Goal: Information Seeking & Learning: Find specific fact

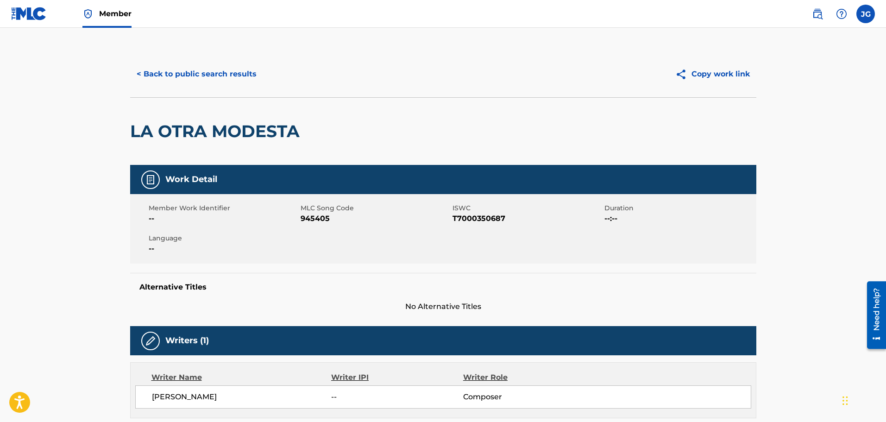
click at [24, 11] on img at bounding box center [29, 13] width 36 height 13
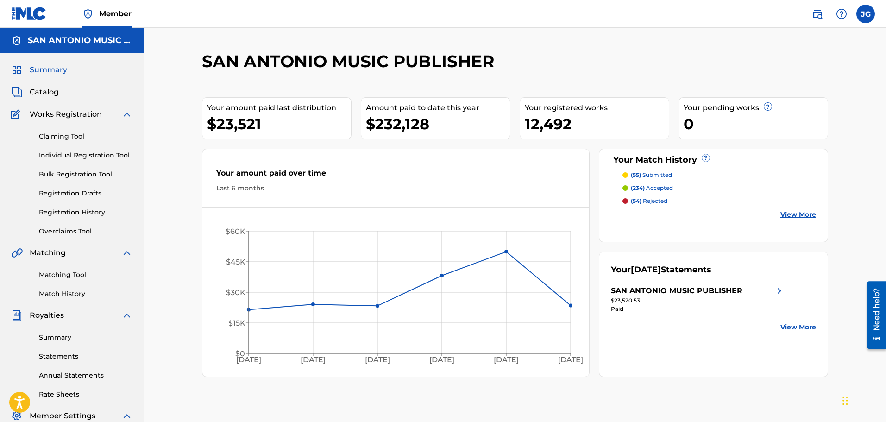
click at [818, 14] on img at bounding box center [817, 13] width 11 height 11
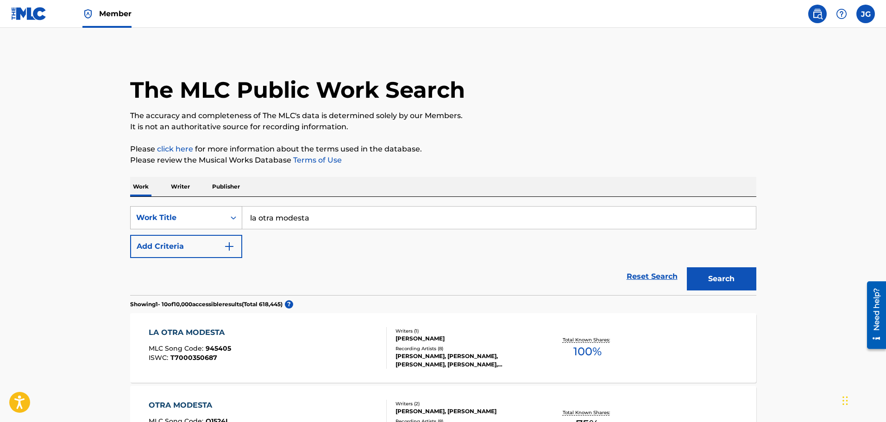
drag, startPoint x: 290, startPoint y: 215, endPoint x: 223, endPoint y: 217, distance: 66.3
click at [224, 217] on div "SearchWithCriteriac5dbf852-d73a-487f-a095-6fb5c8378c58 Work Title la otra [PERS…" at bounding box center [443, 217] width 627 height 23
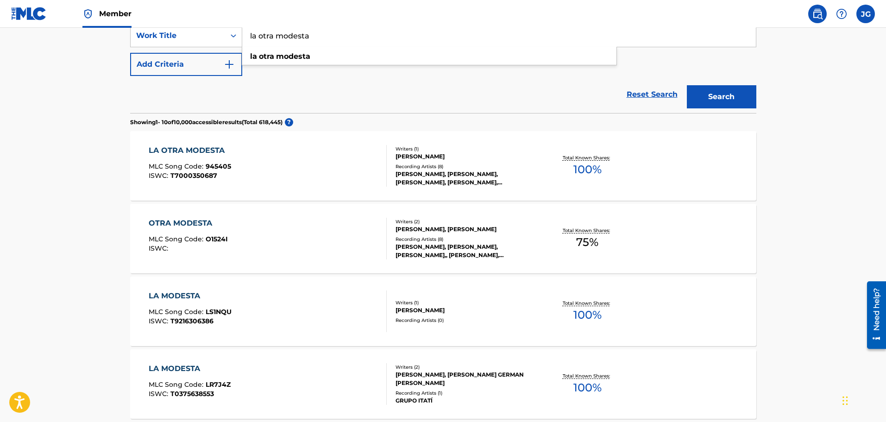
scroll to position [232, 0]
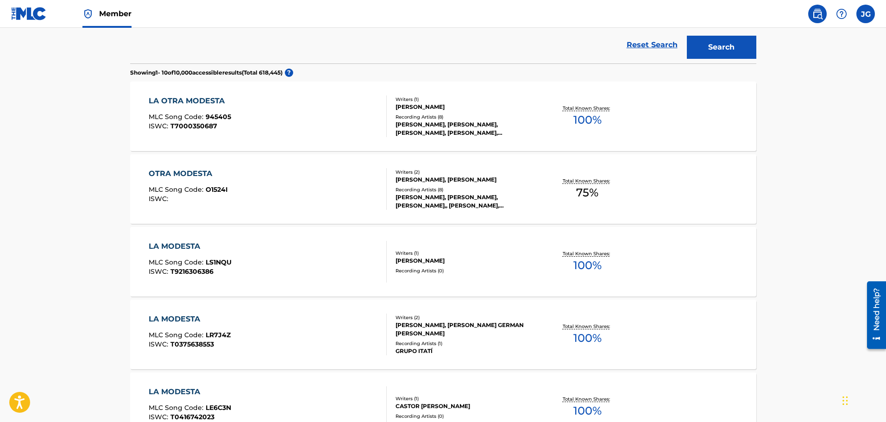
click at [416, 185] on div "Writers ( 2 ) [PERSON_NAME], [PERSON_NAME] Recording Artists ( 8 ) [PERSON_NAME…" at bounding box center [461, 189] width 149 height 41
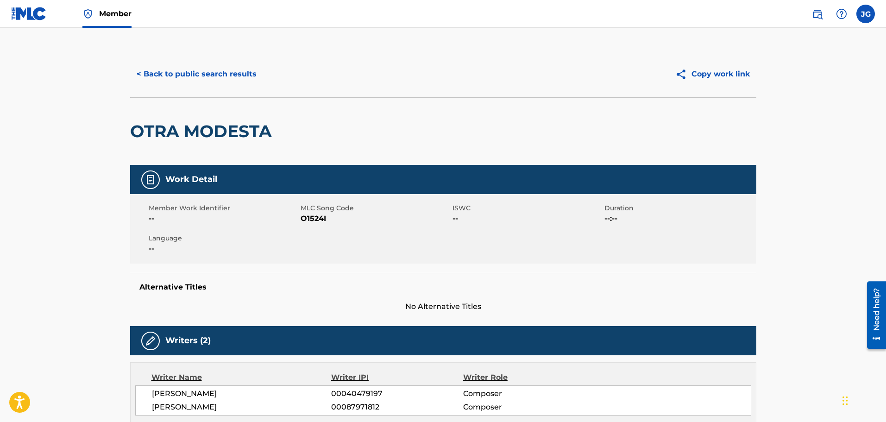
click at [196, 77] on button "< Back to public search results" at bounding box center [196, 74] width 133 height 23
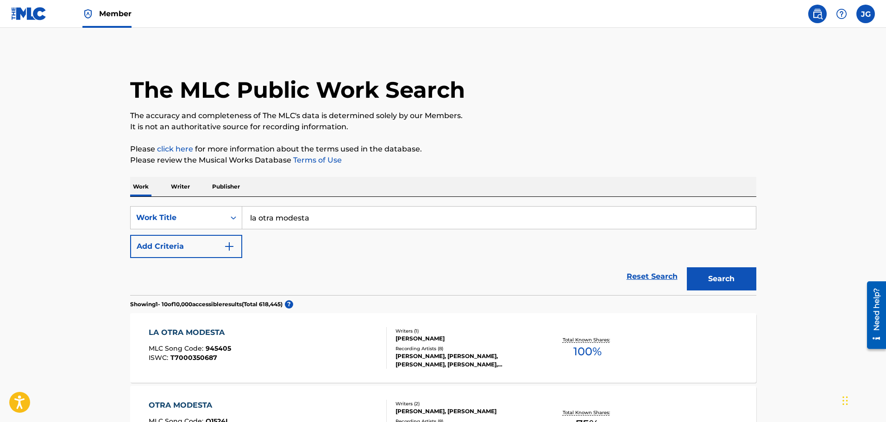
scroll to position [256, 0]
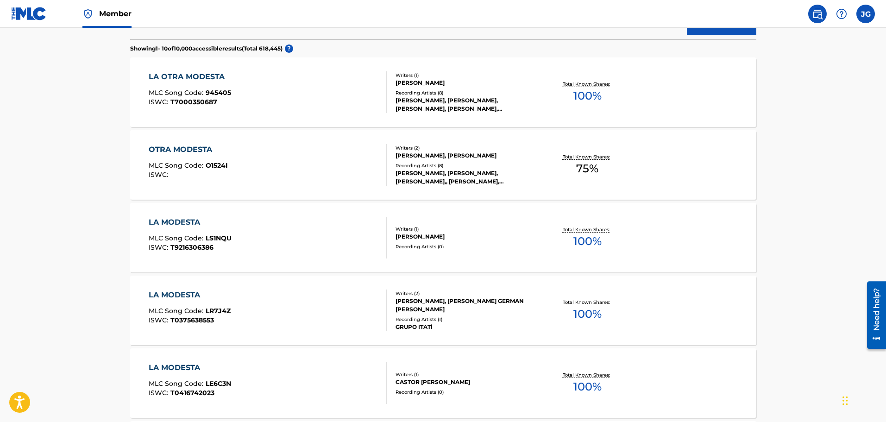
click at [286, 86] on div "LA OTRA MODESTA MLC Song Code : 945405 ISWC : T7000350687" at bounding box center [268, 92] width 238 height 42
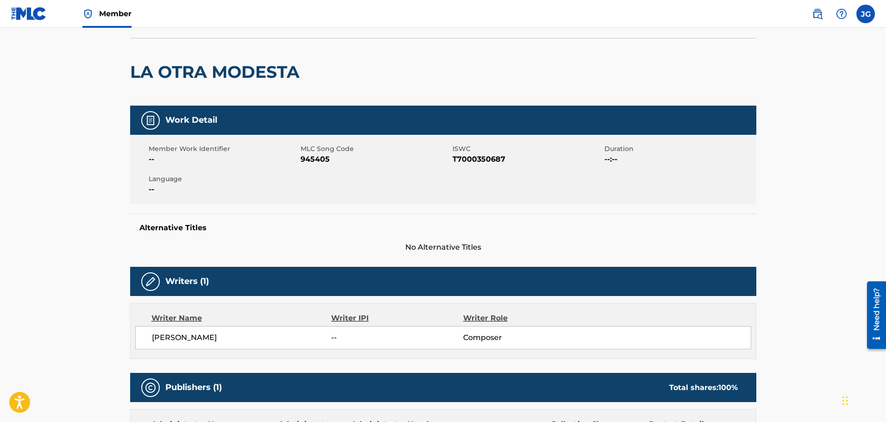
scroll to position [232, 0]
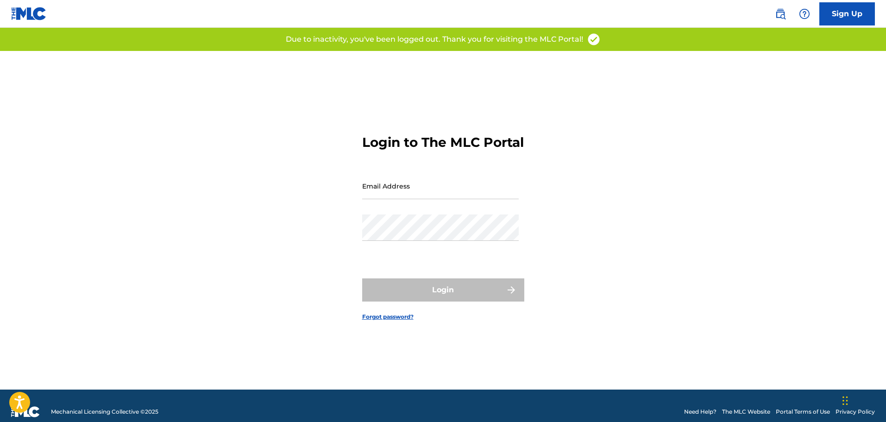
click at [779, 13] on img at bounding box center [780, 13] width 11 height 11
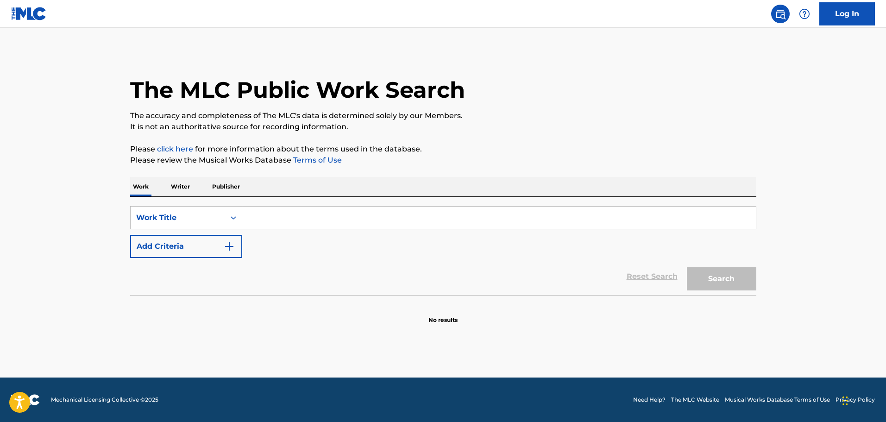
click at [282, 223] on input "Search Form" at bounding box center [499, 218] width 514 height 22
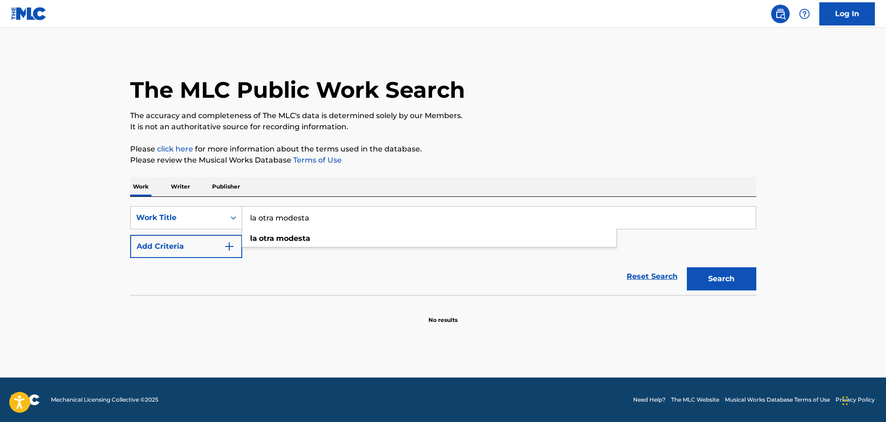
type input "la otra modesta"
click at [687, 267] on button "Search" at bounding box center [722, 278] width 70 height 23
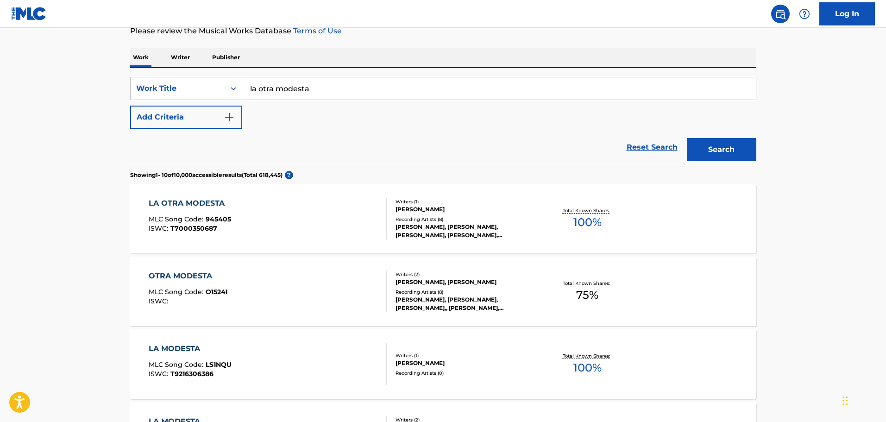
scroll to position [139, 0]
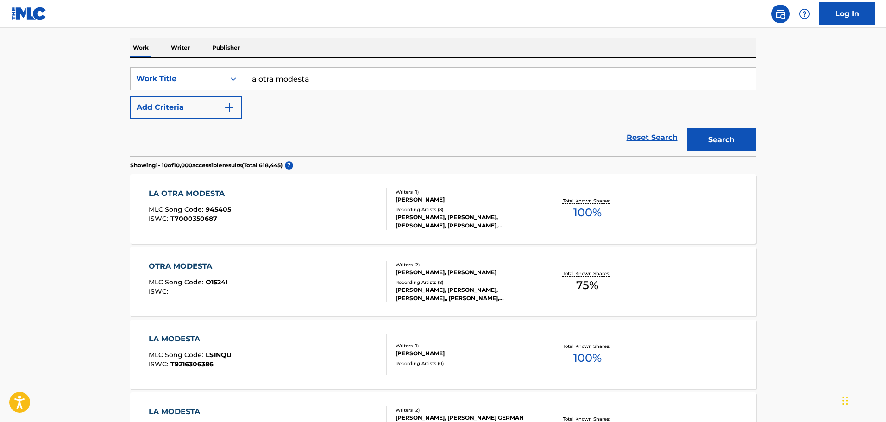
click at [363, 198] on div "LA OTRA MODESTA MLC Song Code : 945405 ISWC : T7000350687" at bounding box center [268, 209] width 238 height 42
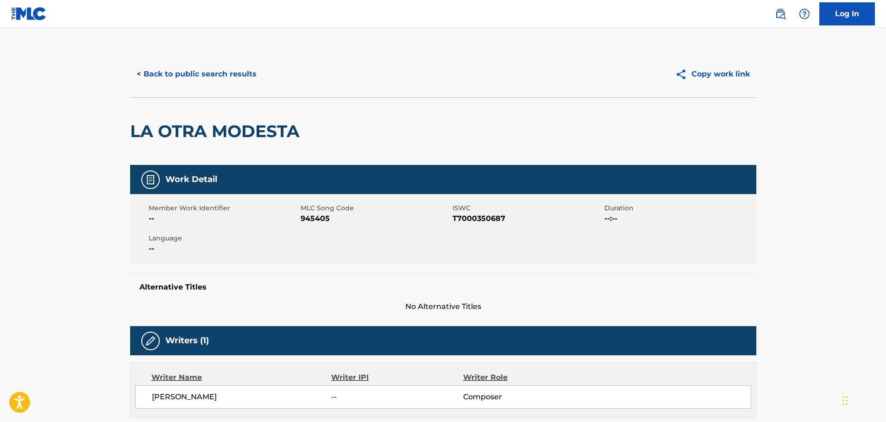
click at [196, 75] on button "< Back to public search results" at bounding box center [196, 74] width 133 height 23
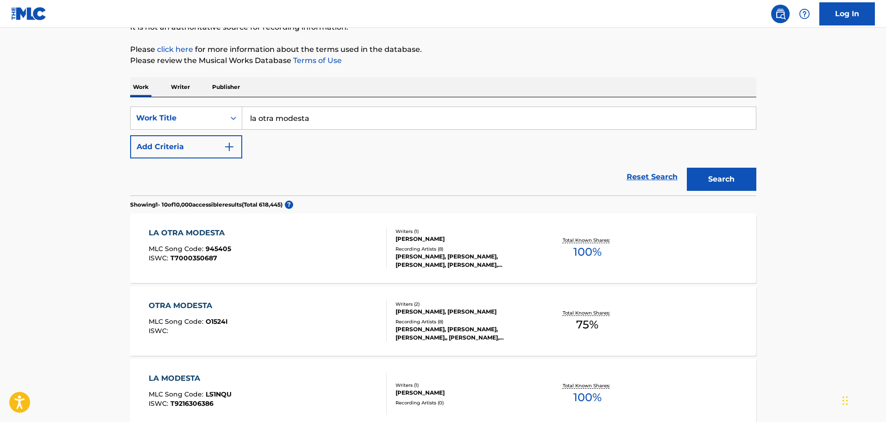
scroll to position [185, 0]
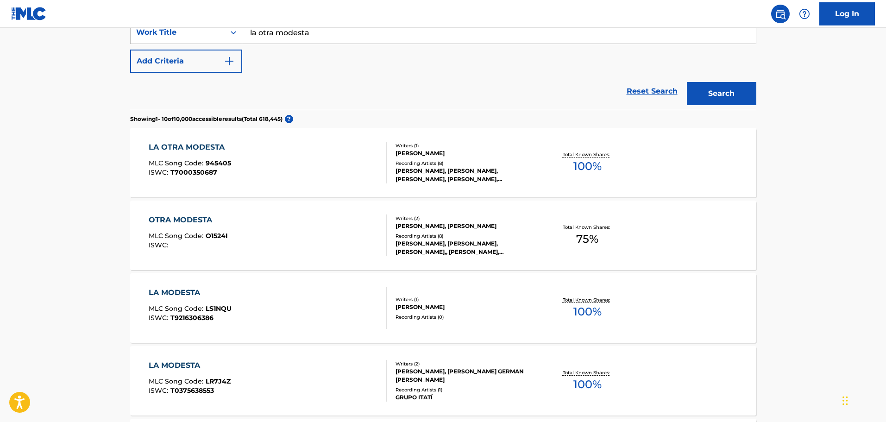
click at [322, 232] on div "OTRA MODESTA MLC Song Code : O1524I ISWC :" at bounding box center [268, 236] width 238 height 42
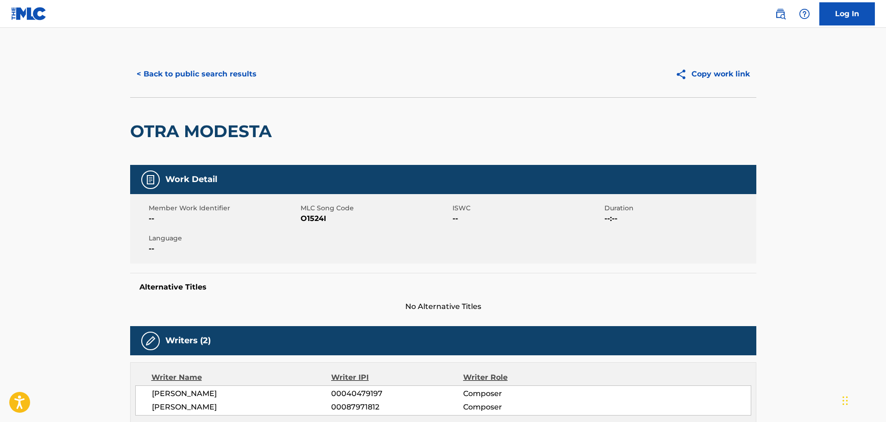
click at [185, 73] on button "< Back to public search results" at bounding box center [196, 74] width 133 height 23
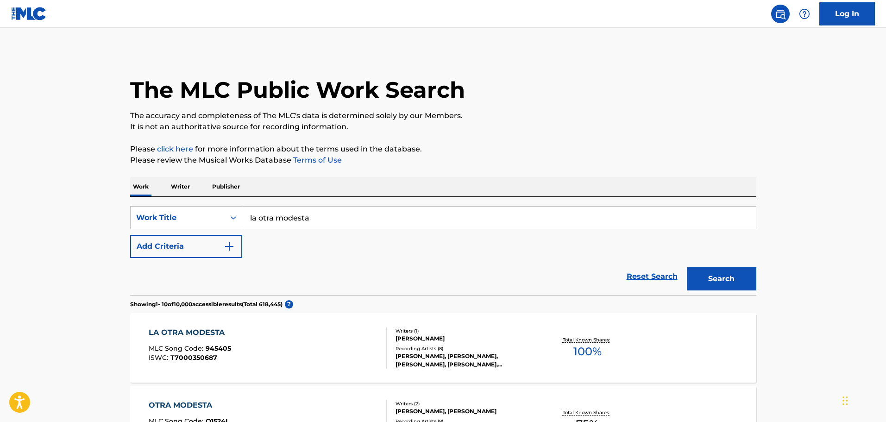
scroll to position [185, 0]
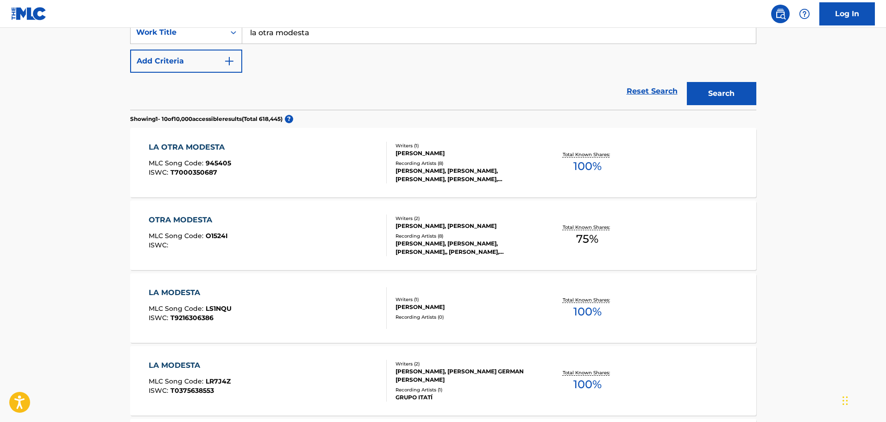
click at [208, 145] on div "LA OTRA MODESTA" at bounding box center [190, 147] width 82 height 11
